Goal: Information Seeking & Learning: Check status

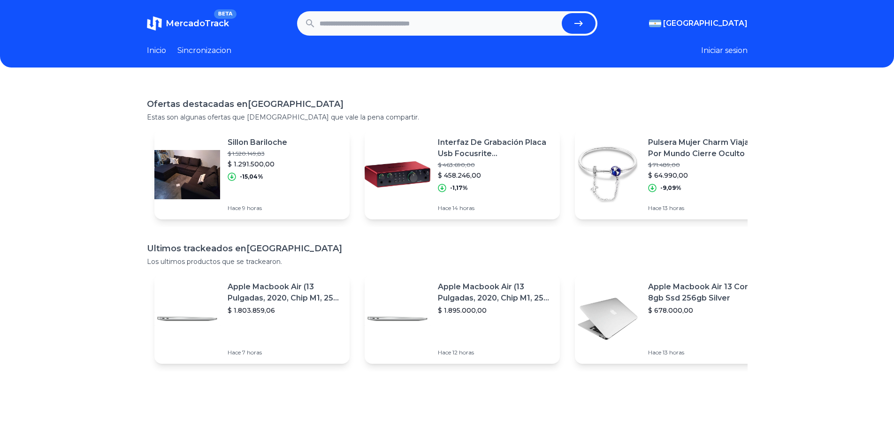
click at [446, 23] on input "text" at bounding box center [439, 23] width 238 height 21
type input "*******"
click at [562, 13] on button "submit" at bounding box center [579, 23] width 34 height 21
click at [583, 22] on icon "submit" at bounding box center [578, 23] width 11 height 11
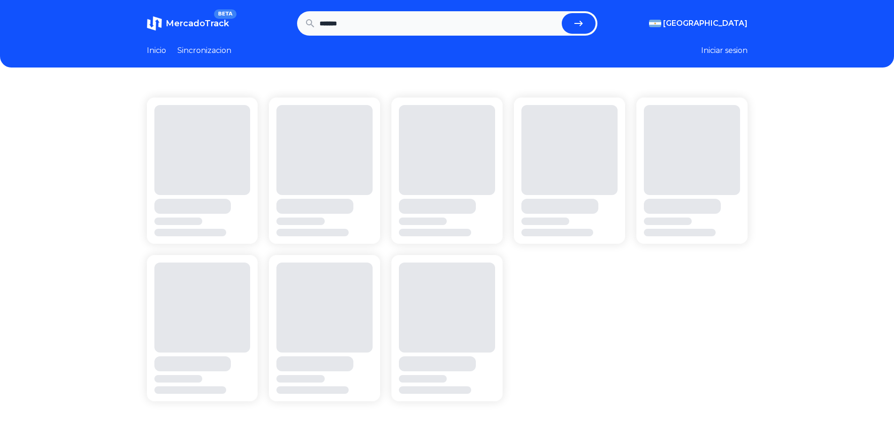
click at [584, 25] on icon "submit" at bounding box center [578, 23] width 11 height 11
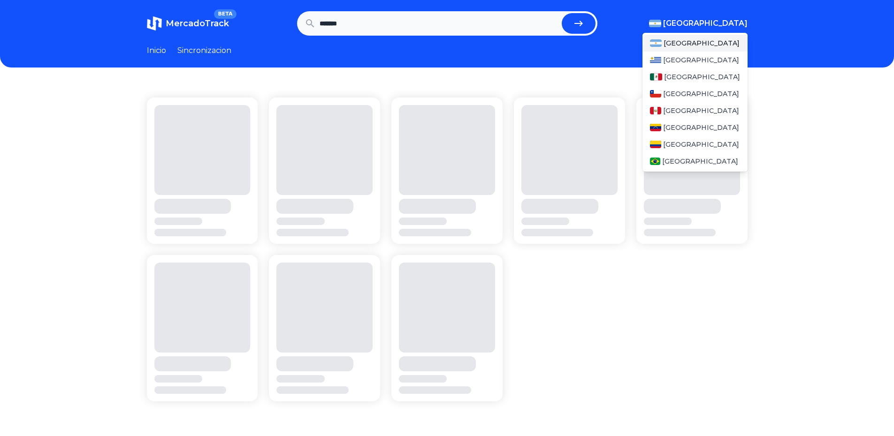
click at [712, 21] on span "[GEOGRAPHIC_DATA]" at bounding box center [705, 23] width 84 height 11
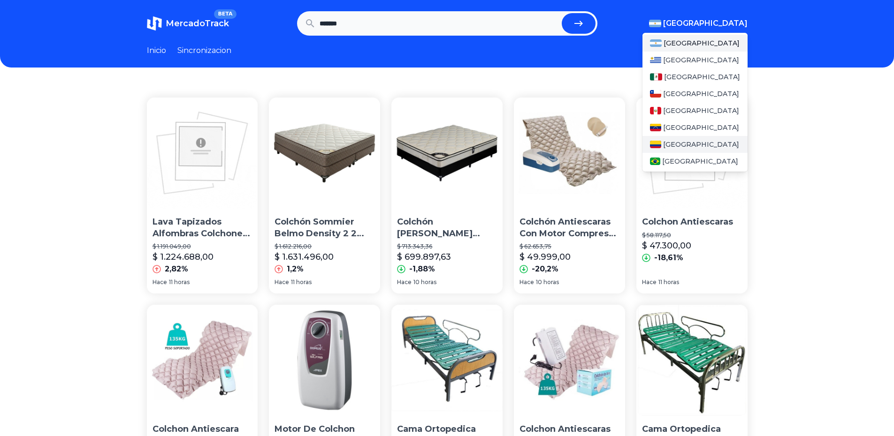
click at [689, 144] on span "[GEOGRAPHIC_DATA]" at bounding box center [701, 144] width 76 height 9
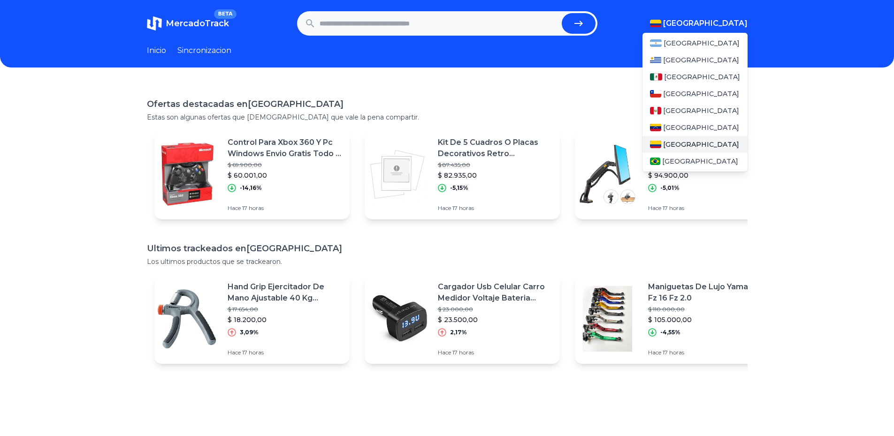
click at [687, 143] on span "[GEOGRAPHIC_DATA]" at bounding box center [701, 144] width 76 height 9
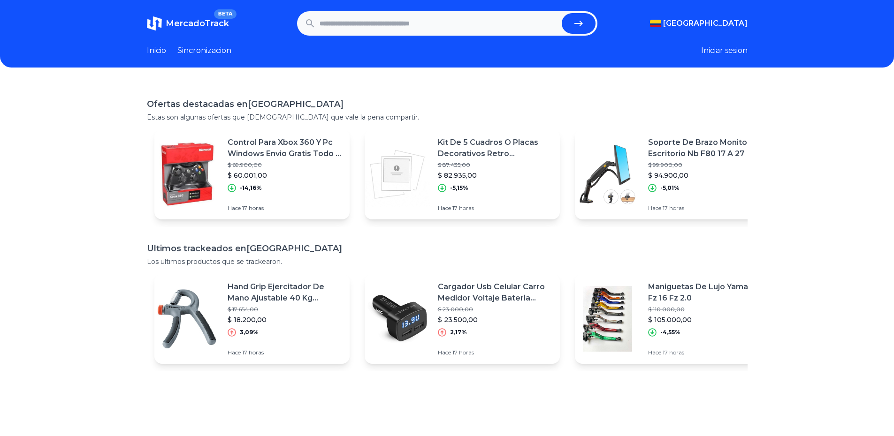
click at [480, 20] on input "text" at bounding box center [439, 23] width 238 height 21
type input "*******"
click at [562, 13] on button "submit" at bounding box center [579, 23] width 34 height 21
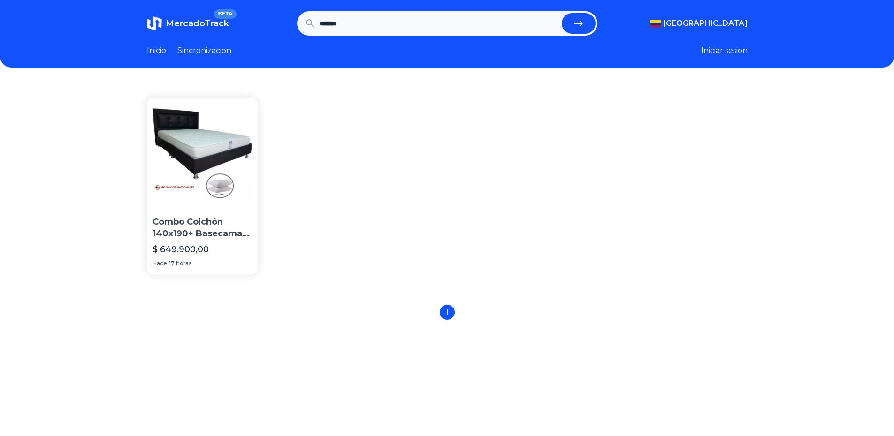
click at [208, 156] on img at bounding box center [202, 153] width 111 height 111
